Goal: Task Accomplishment & Management: Use online tool/utility

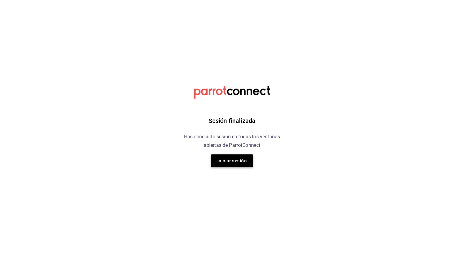
click at [242, 161] on button "Iniciar sesión" at bounding box center [232, 161] width 42 height 13
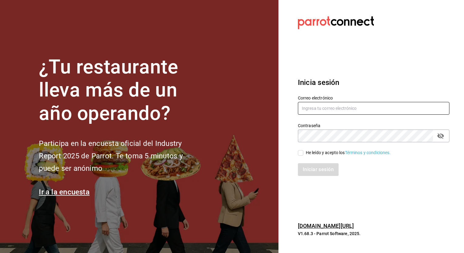
type input "jose.garcia@grupocosteno.com"
click at [296, 155] on div "He leído y acepto los Términos y condiciones." at bounding box center [370, 149] width 159 height 14
click at [300, 155] on input "He leído y acepto los Términos y condiciones." at bounding box center [300, 152] width 5 height 5
checkbox input "true"
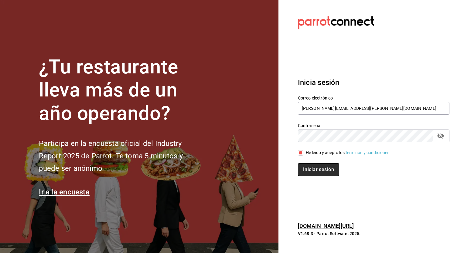
click at [308, 170] on button "Iniciar sesión" at bounding box center [318, 169] width 41 height 13
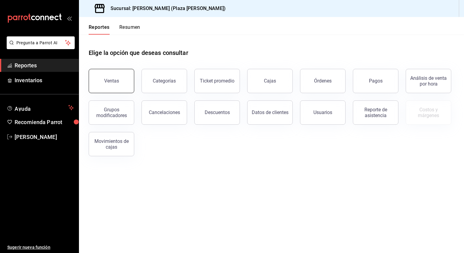
click at [120, 86] on button "Ventas" at bounding box center [112, 81] width 46 height 24
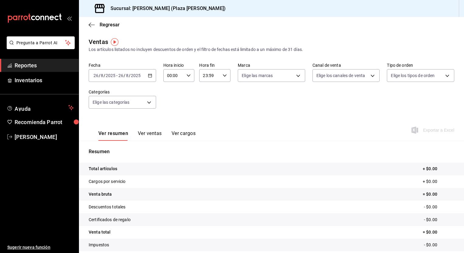
click at [149, 77] on icon "button" at bounding box center [150, 75] width 4 height 4
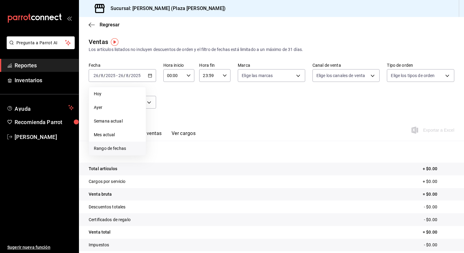
click at [127, 149] on span "Rango de fechas" at bounding box center [117, 148] width 47 height 6
click at [157, 171] on abbr "25" at bounding box center [159, 169] width 4 height 4
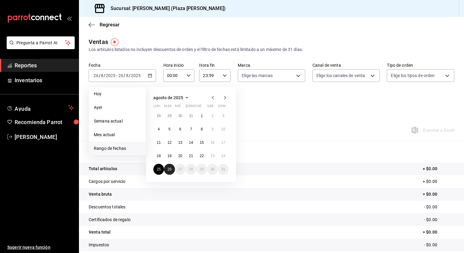
click at [168, 170] on abbr "26" at bounding box center [169, 169] width 4 height 4
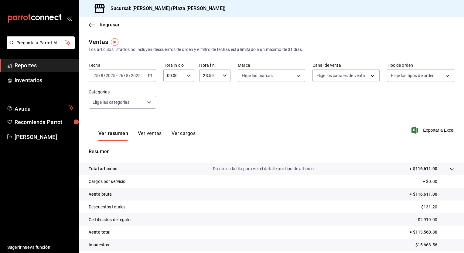
click at [189, 78] on div "00:00 Hora inicio" at bounding box center [178, 75] width 31 height 13
click at [171, 105] on span "05" at bounding box center [170, 103] width 6 height 5
type input "05:00"
click at [223, 75] on div at bounding box center [232, 126] width 464 height 253
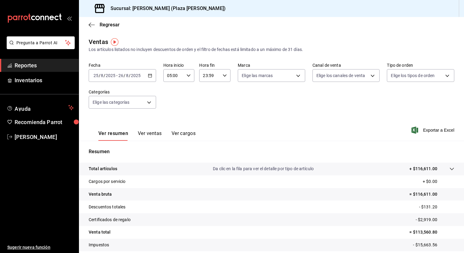
click at [223, 75] on \(Stroke\) "button" at bounding box center [225, 75] width 4 height 2
click at [207, 115] on span "04" at bounding box center [206, 115] width 6 height 5
type input "04:59"
click at [275, 111] on div at bounding box center [232, 126] width 464 height 253
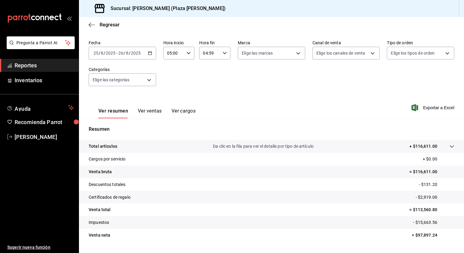
scroll to position [38, 0]
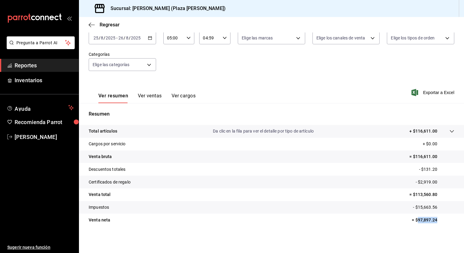
drag, startPoint x: 414, startPoint y: 218, endPoint x: 434, endPoint y: 220, distance: 20.1
click at [434, 220] on p "= $97,897.24" at bounding box center [433, 220] width 42 height 6
drag, startPoint x: 433, startPoint y: 220, endPoint x: 429, endPoint y: 220, distance: 4.9
copy p "97,897.24"
click at [429, 90] on span "Exportar a Excel" at bounding box center [434, 92] width 42 height 7
